Goal: Book appointment/travel/reservation

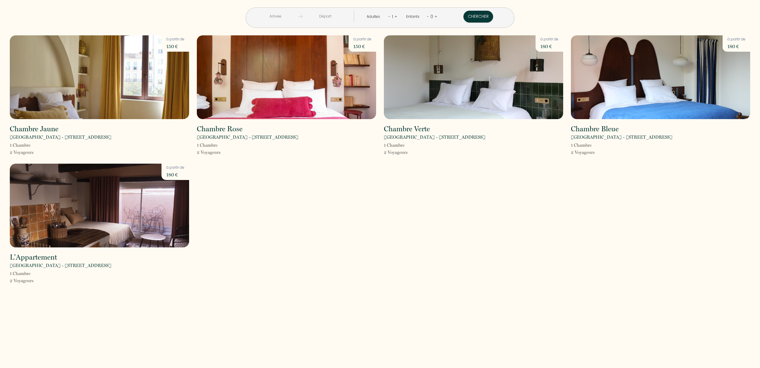
click at [298, 15] on input "text" at bounding box center [275, 17] width 45 height 12
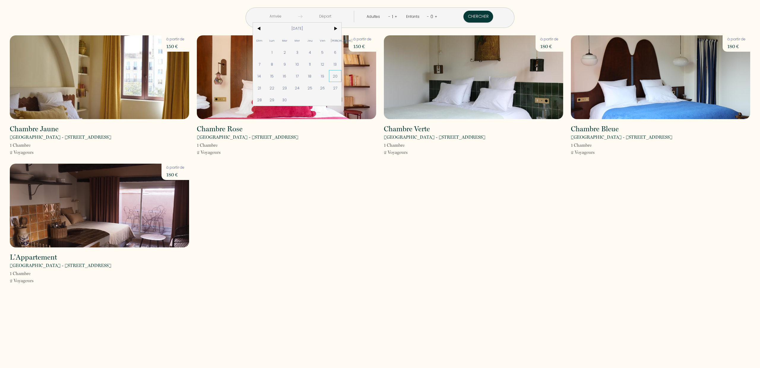
click at [342, 78] on span "20" at bounding box center [335, 76] width 13 height 12
type input "Sam 20 Sep 2025"
type input "Dim 21 Sep 2025"
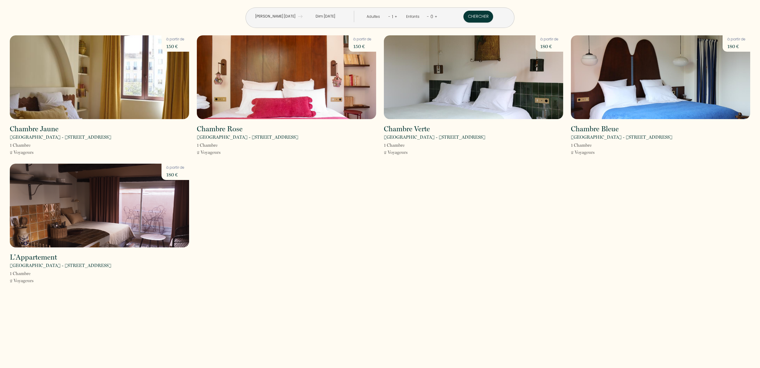
click at [395, 15] on link "+" at bounding box center [396, 17] width 3 height 6
click at [464, 16] on button "Chercher" at bounding box center [479, 17] width 30 height 12
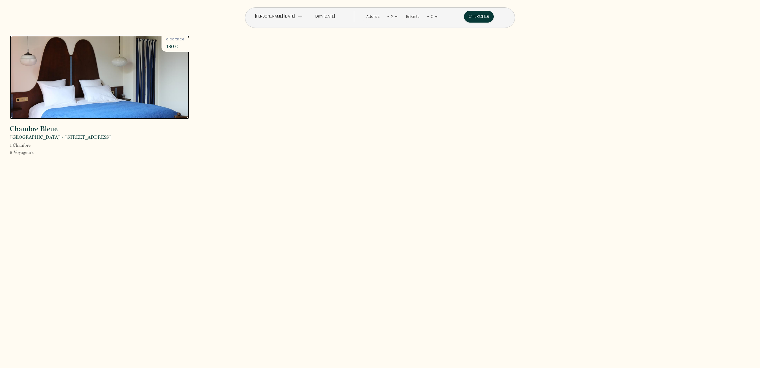
click at [148, 88] on img at bounding box center [99, 77] width 179 height 84
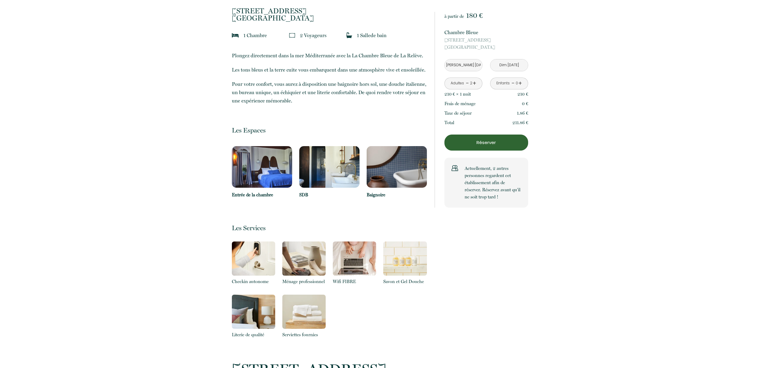
scroll to position [155, 0]
click at [494, 142] on p "Réserver" at bounding box center [487, 142] width 80 height 7
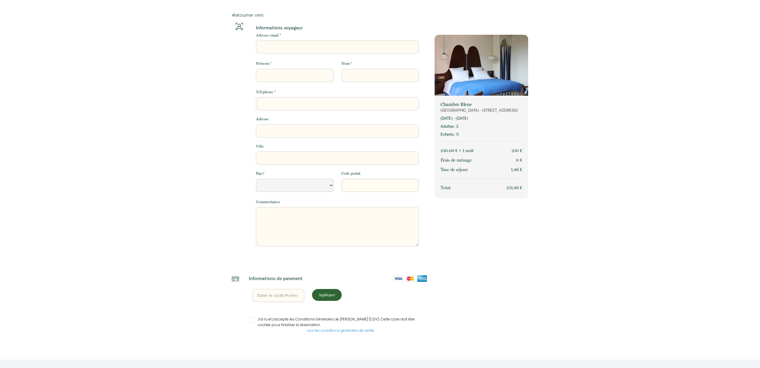
select select "Default select example"
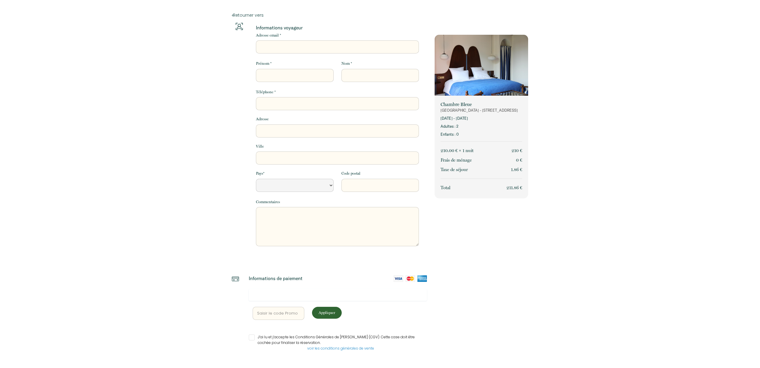
click at [282, 42] on input "Adresse email *" at bounding box center [337, 46] width 163 height 13
type input "contact.marie.bastide@gmail.com"
type input "9 rue barreme"
type input "Arles"
select select "FR"
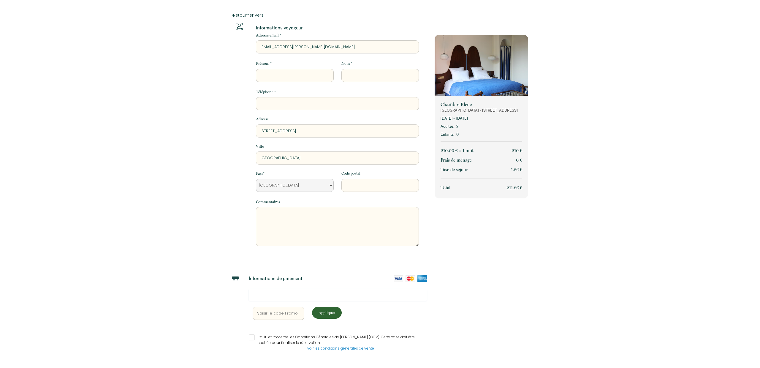
type input "13200"
click at [281, 73] on input "Prénom *" at bounding box center [295, 75] width 78 height 13
click at [280, 76] on input "Prénom *" at bounding box center [295, 75] width 78 height 13
type input "marie"
type input "bastide"
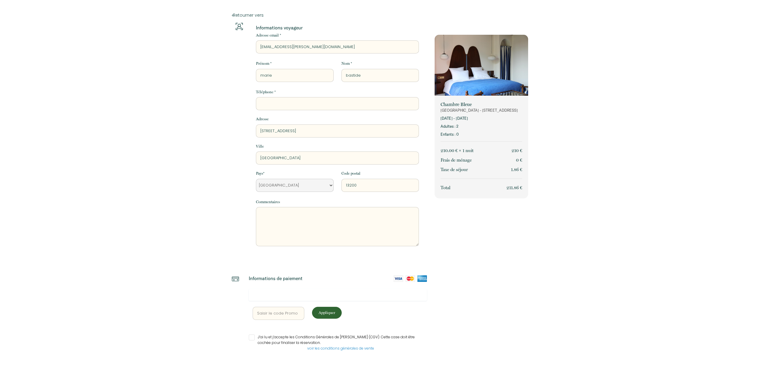
type input "0664934204"
click at [300, 218] on textarea at bounding box center [337, 226] width 163 height 39
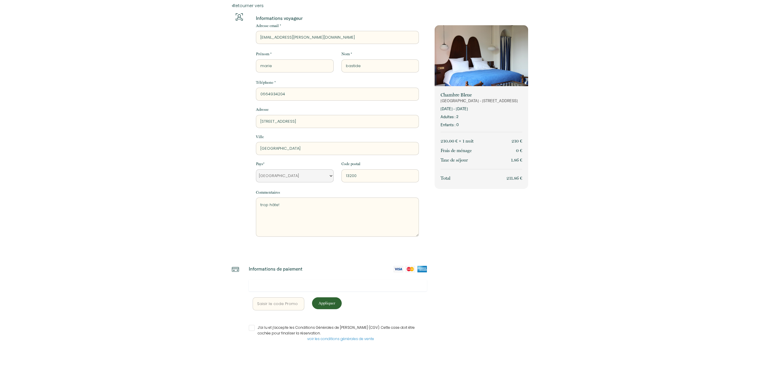
type textarea "trop hâte!"
click at [254, 327] on input "J’ai lu et j’accepte les Conditions Générales de Vente (CGV). Cette case doit ê…" at bounding box center [338, 328] width 178 height 6
checkbox input "true"
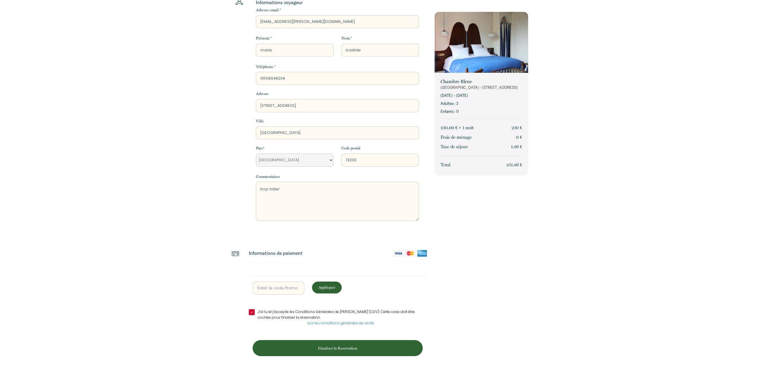
click at [339, 349] on p "Finaliser la Reservation" at bounding box center [338, 348] width 166 height 6
